Goal: Find specific page/section: Find specific page/section

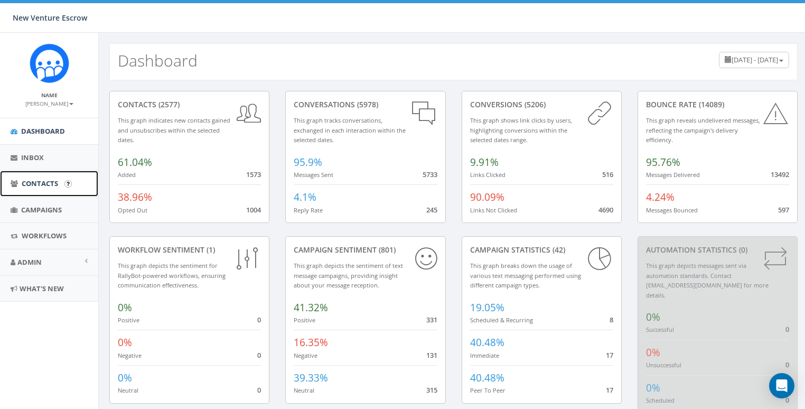
click at [42, 191] on link "Contacts" at bounding box center [49, 184] width 98 height 26
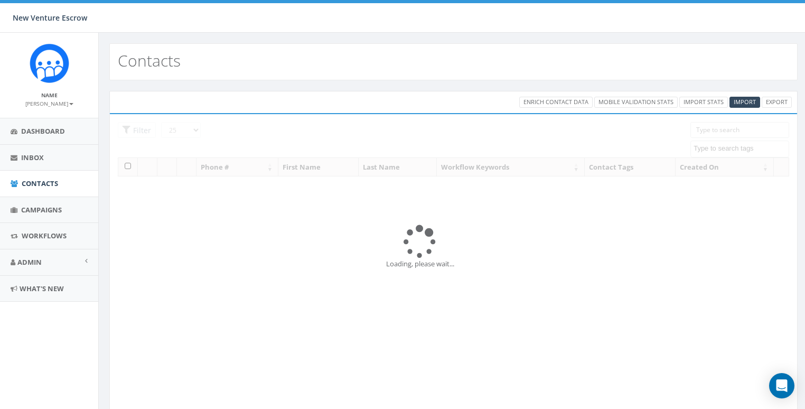
select select
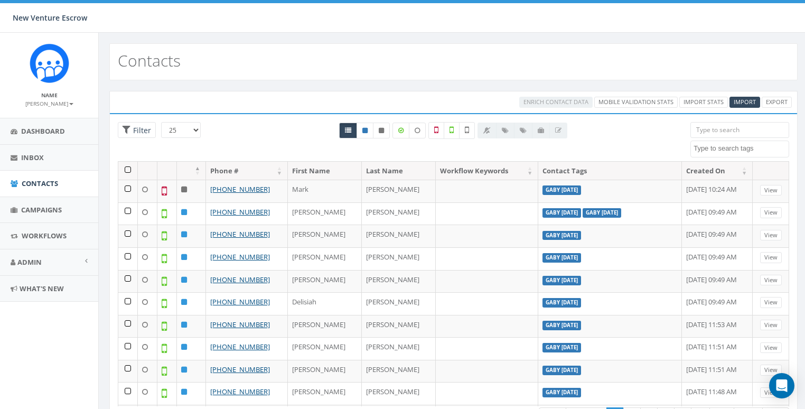
click at [729, 126] on input "search" at bounding box center [740, 130] width 99 height 16
paste input "(619) 663-7653"
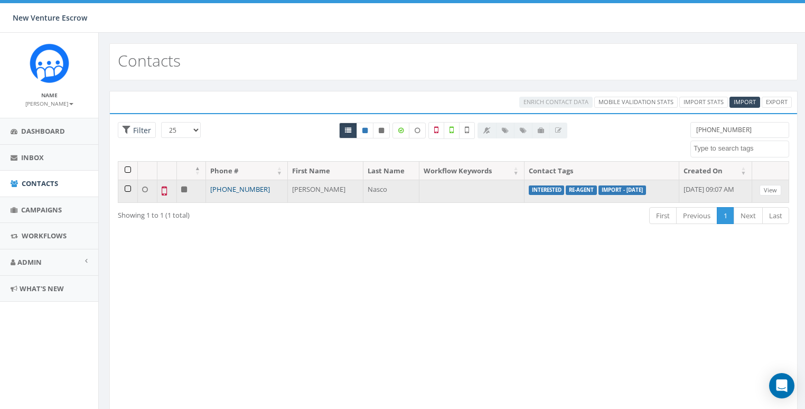
type input "(619) 663-7653"
click at [230, 187] on link "[PHONE_NUMBER]" at bounding box center [240, 189] width 60 height 10
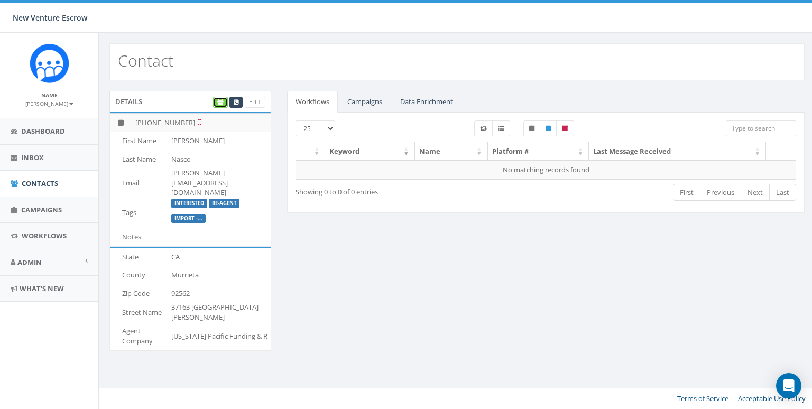
click at [216, 101] on link at bounding box center [220, 102] width 15 height 11
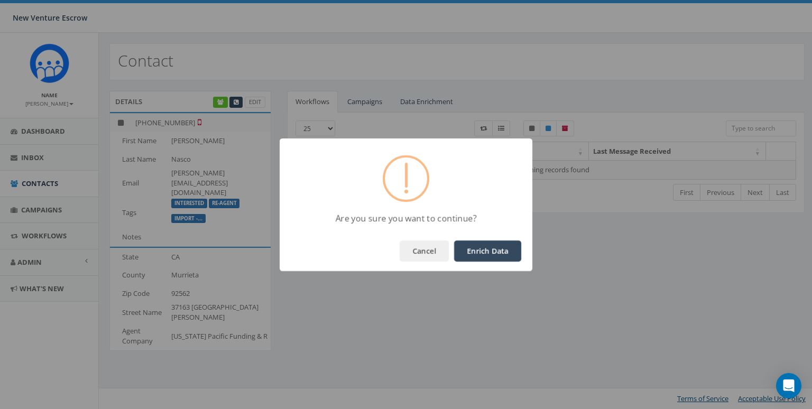
click at [482, 251] on button "Enrich Data" at bounding box center [487, 250] width 67 height 21
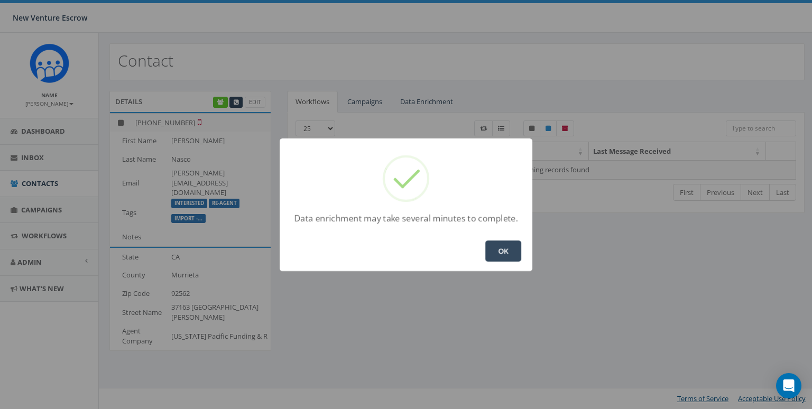
click at [499, 248] on button "OK" at bounding box center [503, 250] width 36 height 21
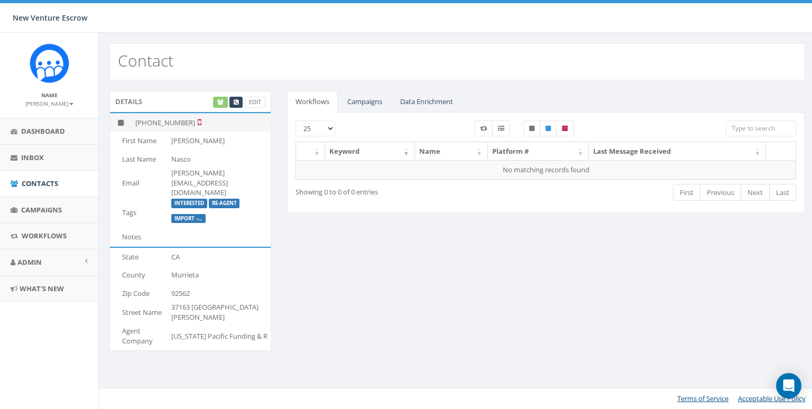
drag, startPoint x: 188, startPoint y: 120, endPoint x: 146, endPoint y: 122, distance: 41.8
click at [146, 122] on td "[PHONE_NUMBER]" at bounding box center [201, 122] width 140 height 18
copy td "[PHONE_NUMBER]"
click at [457, 98] on link "Data Enrichment" at bounding box center [427, 102] width 70 height 22
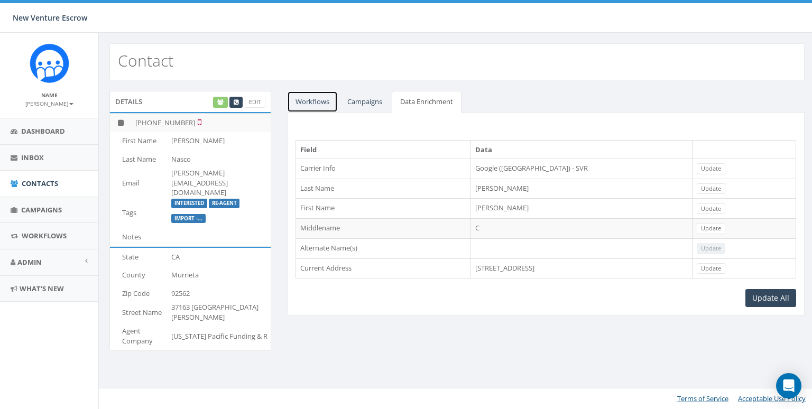
click at [316, 101] on link "Workflows" at bounding box center [312, 102] width 51 height 22
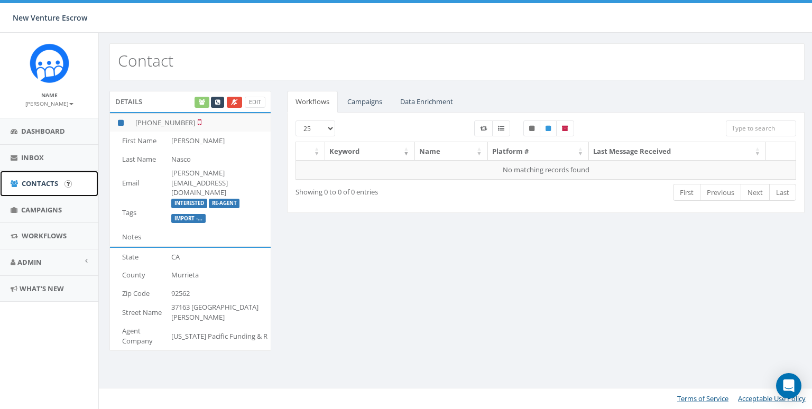
click at [40, 177] on link "Contacts" at bounding box center [49, 184] width 98 height 26
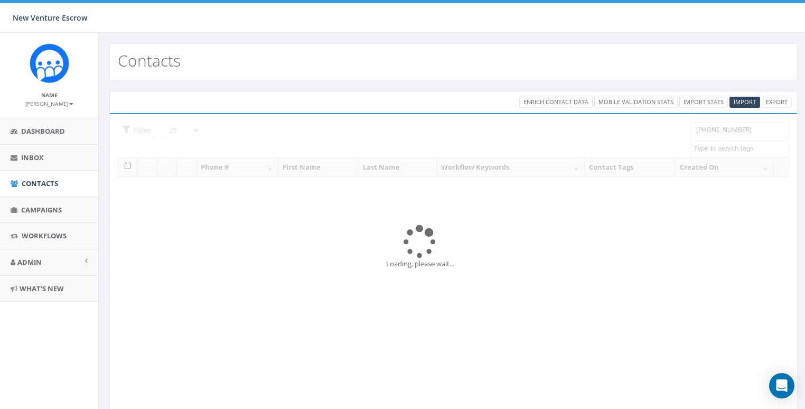
select select
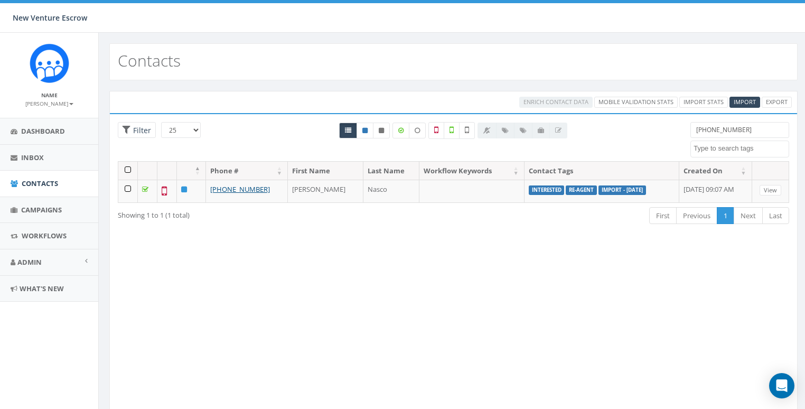
click at [714, 128] on input "(619) 663-7653" at bounding box center [740, 130] width 99 height 16
paste input "858) 663-226"
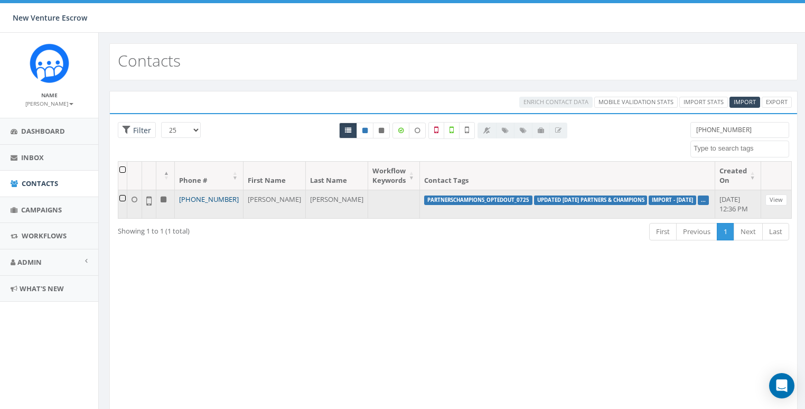
type input "(858) 663-2263"
click at [237, 196] on link "+1 858-663-2263" at bounding box center [209, 199] width 60 height 10
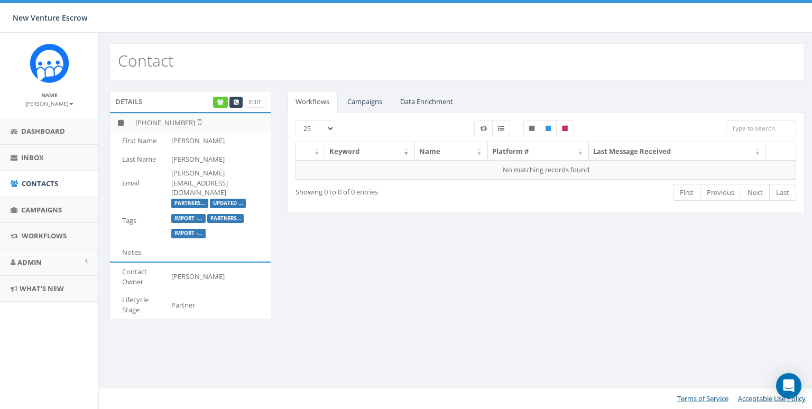
click at [52, 100] on small "[PERSON_NAME]" at bounding box center [49, 103] width 48 height 7
click at [41, 131] on link "Sign Out" at bounding box center [52, 132] width 83 height 13
